Goal: Find specific page/section: Find specific page/section

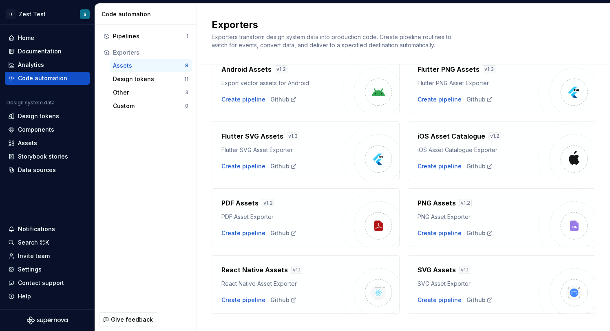
scroll to position [58, 0]
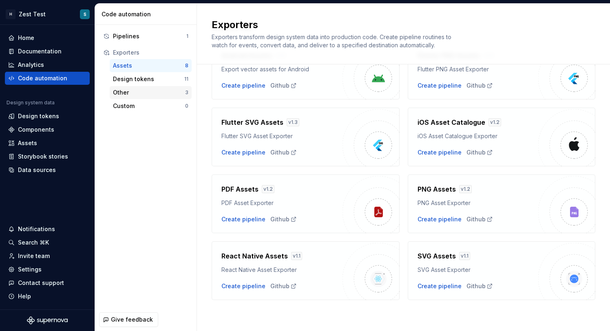
click at [160, 91] on div "Other" at bounding box center [149, 93] width 72 height 8
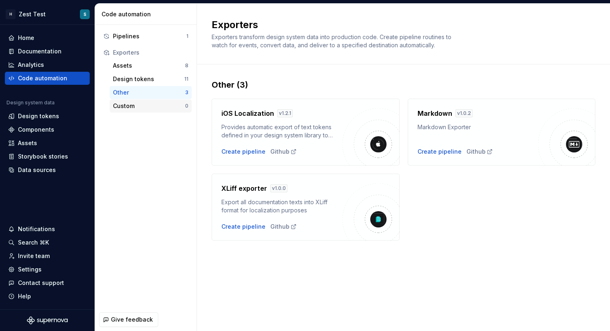
click at [147, 106] on div "Custom" at bounding box center [149, 106] width 72 height 8
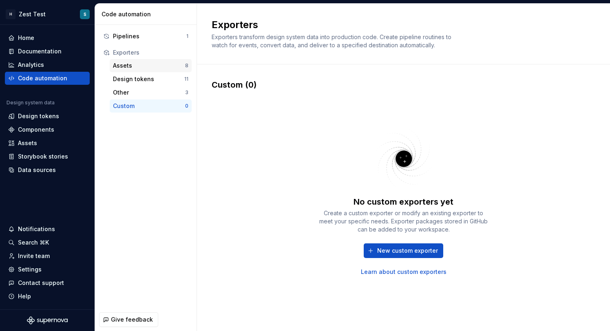
click at [153, 69] on div "Assets" at bounding box center [149, 66] width 72 height 8
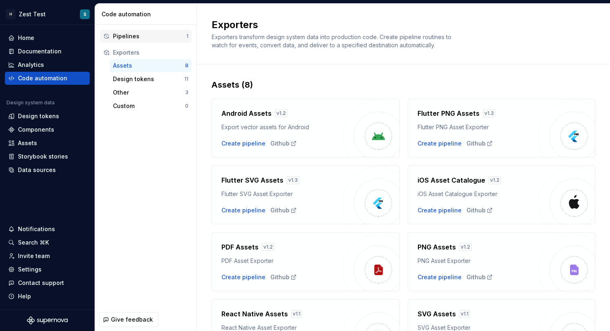
click at [151, 41] on div "Pipelines 1" at bounding box center [146, 36] width 92 height 13
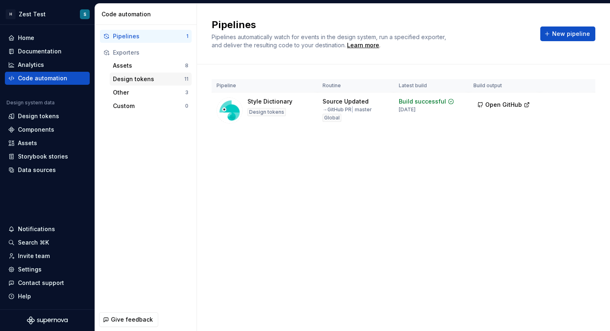
click at [149, 75] on div "Design tokens" at bounding box center [148, 79] width 71 height 8
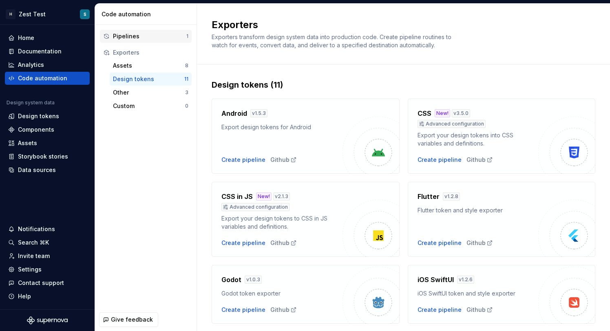
click at [150, 33] on div "Pipelines" at bounding box center [149, 36] width 73 height 8
